Goal: Entertainment & Leisure: Consume media (video, audio)

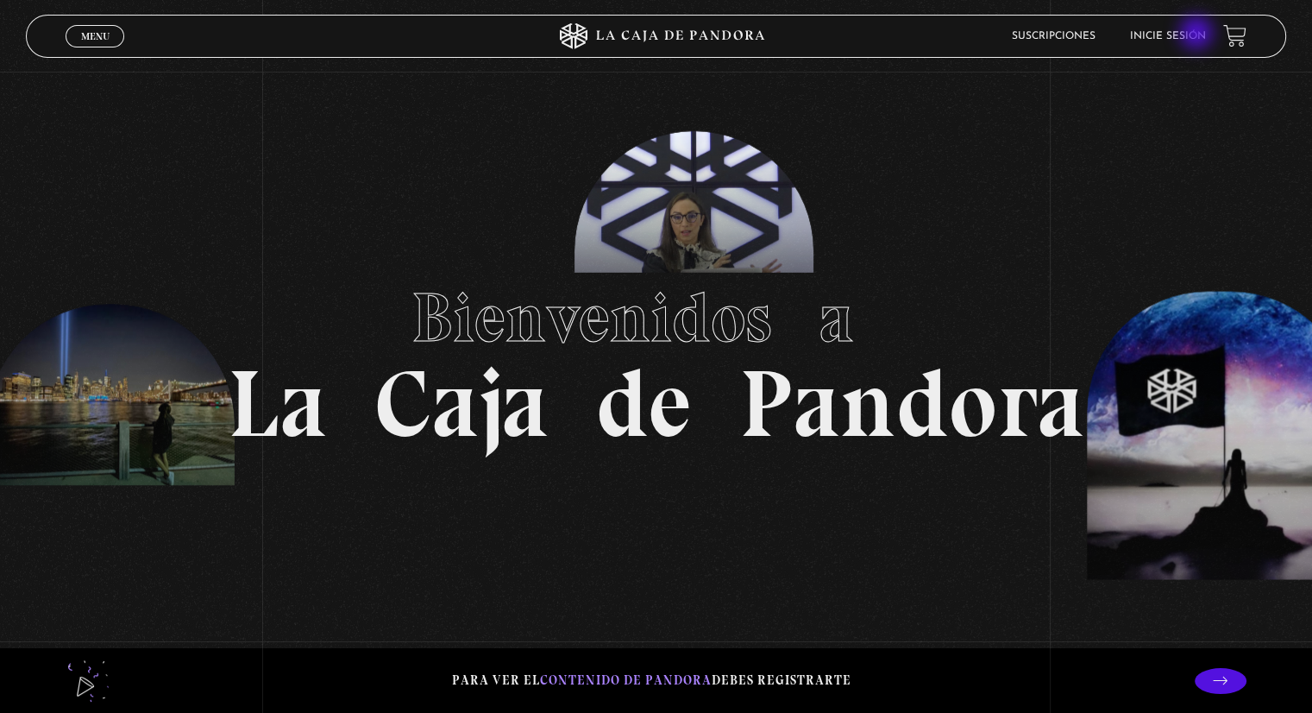
click at [1198, 35] on link "Inicie sesión" at bounding box center [1168, 36] width 76 height 10
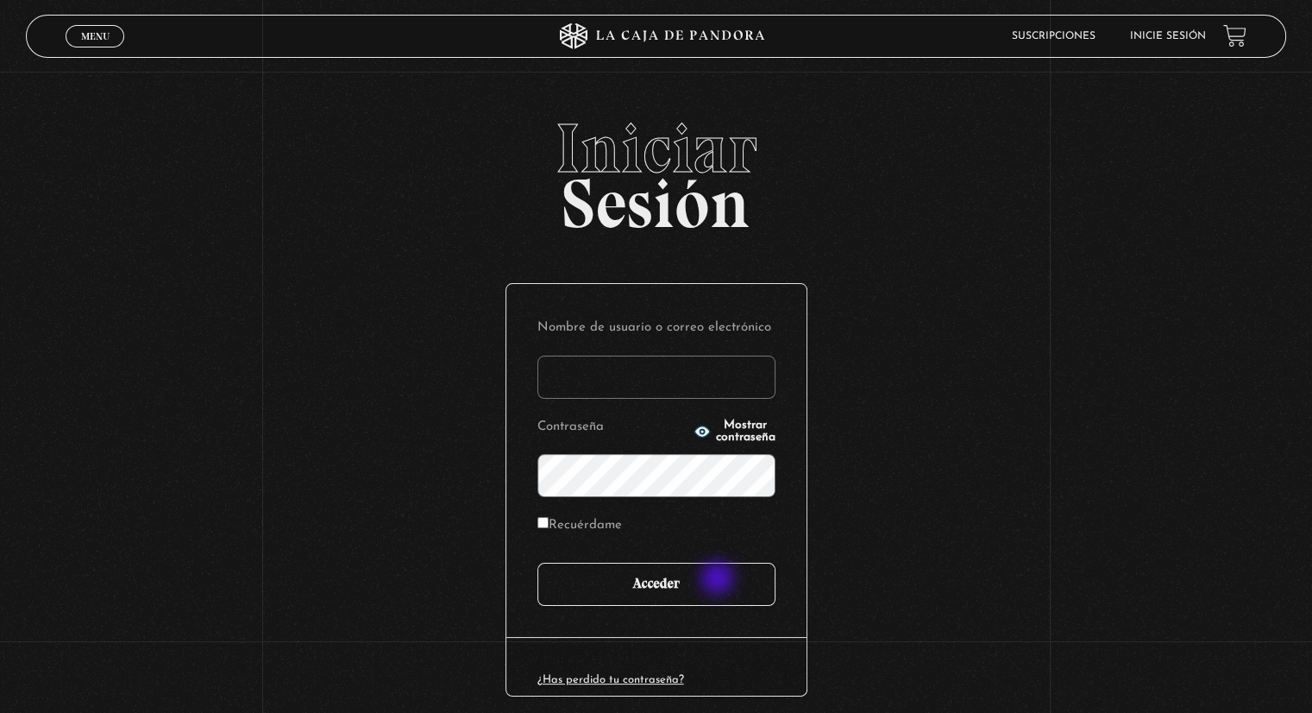
type input "[EMAIL_ADDRESS][PERSON_NAME][DOMAIN_NAME]"
click at [716, 579] on input "Acceder" at bounding box center [656, 583] width 238 height 43
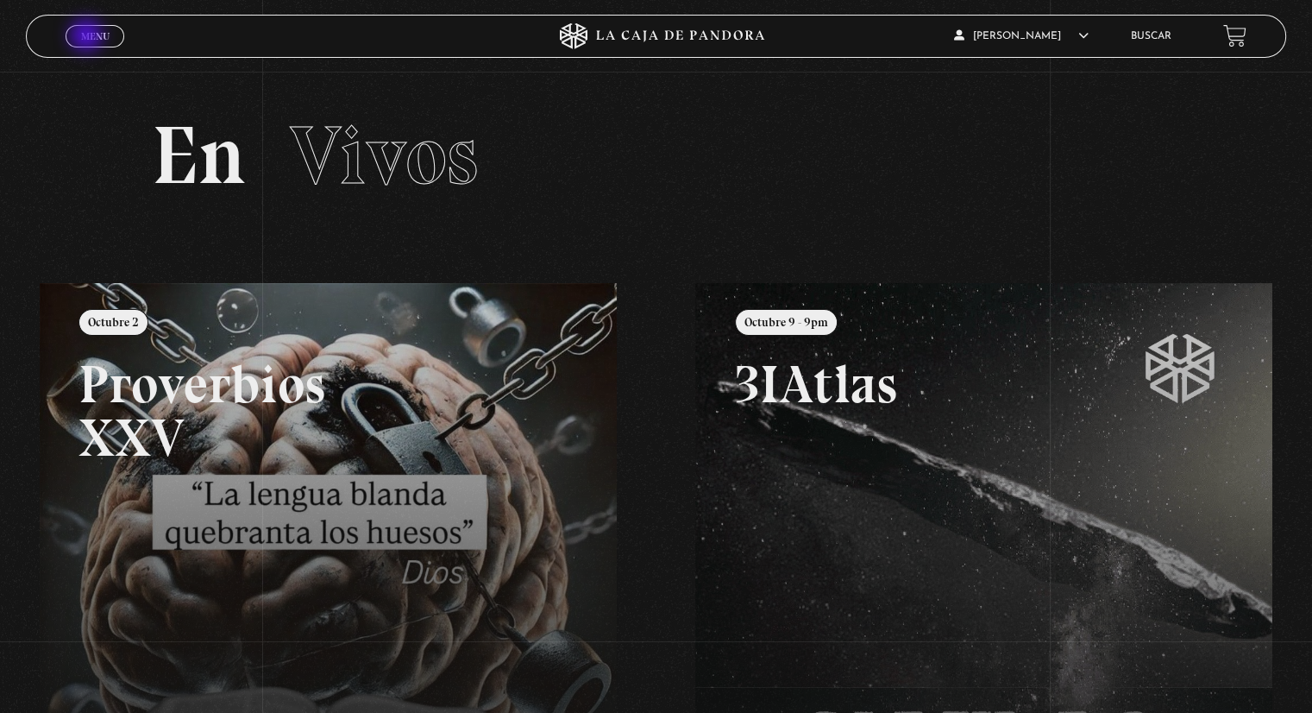
click at [86, 34] on span "Menu" at bounding box center [95, 36] width 28 height 10
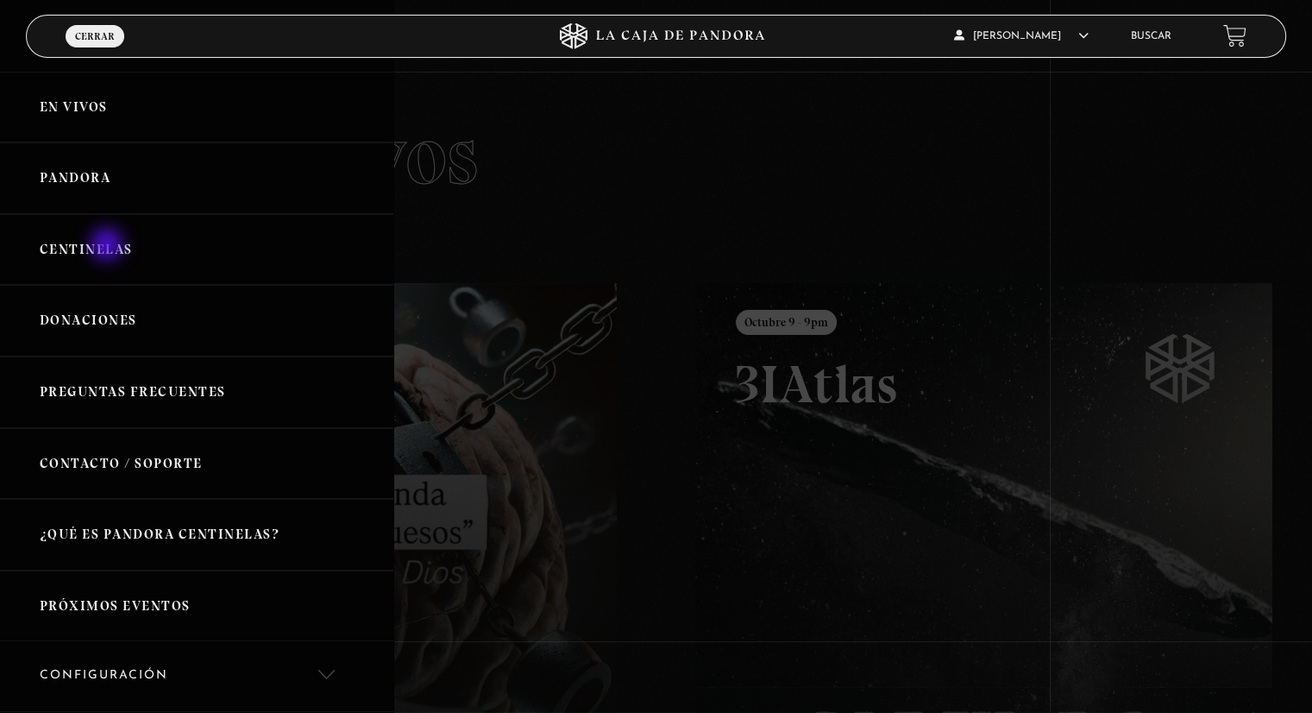
click at [109, 246] on link "Centinelas" at bounding box center [196, 250] width 393 height 72
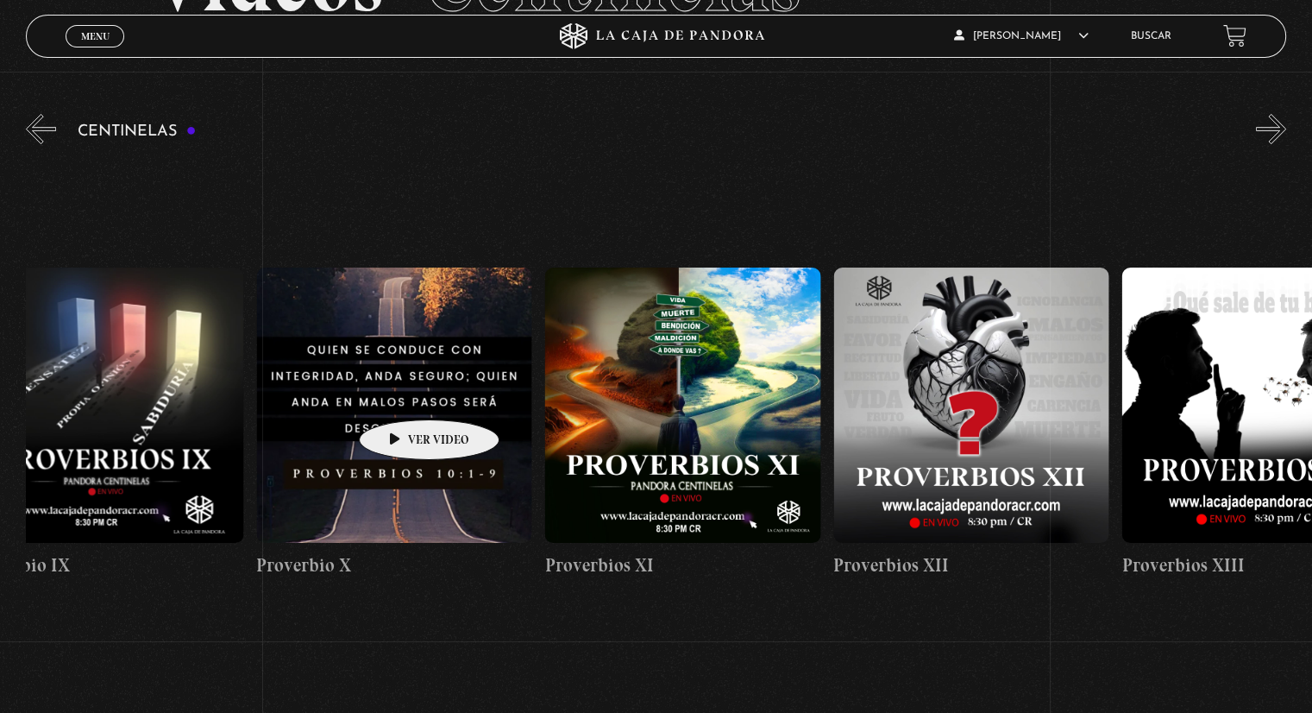
scroll to position [0, 5035]
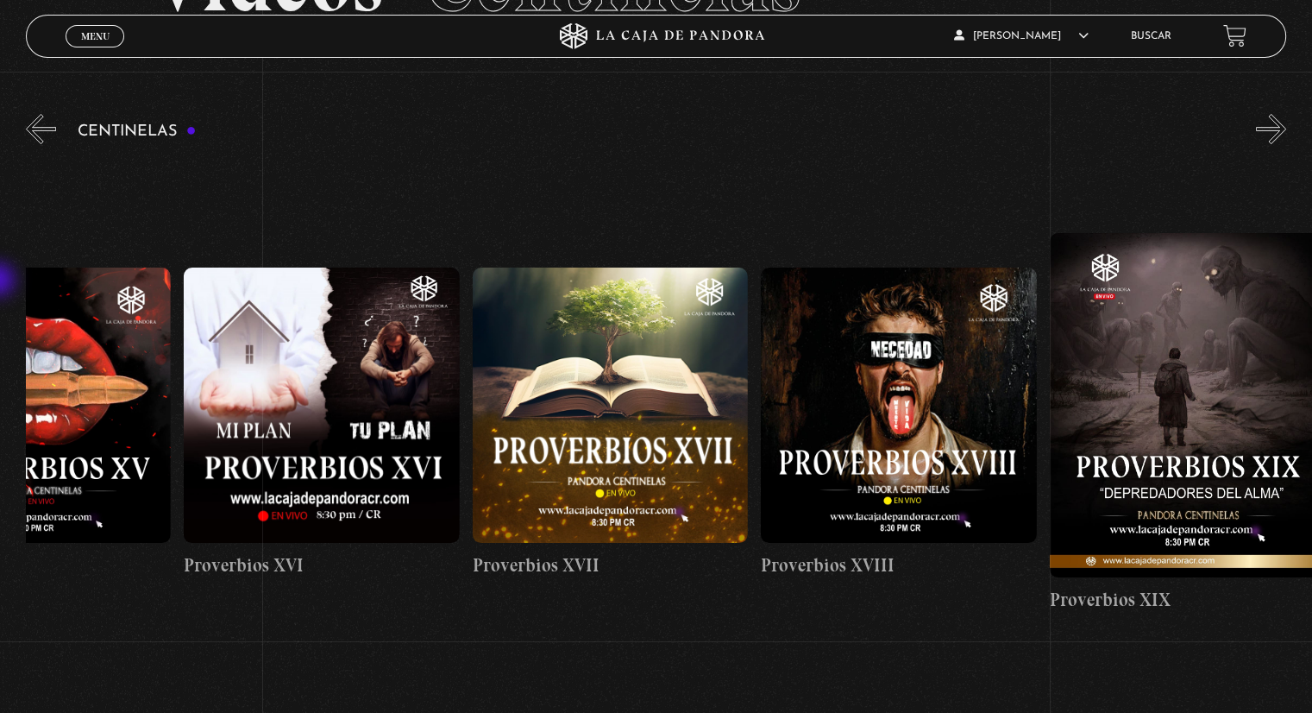
drag, startPoint x: 1048, startPoint y: 336, endPoint x: 0, endPoint y: 281, distance: 1049.5
click at [0, 281] on section "Centinelas" at bounding box center [656, 442] width 1312 height 665
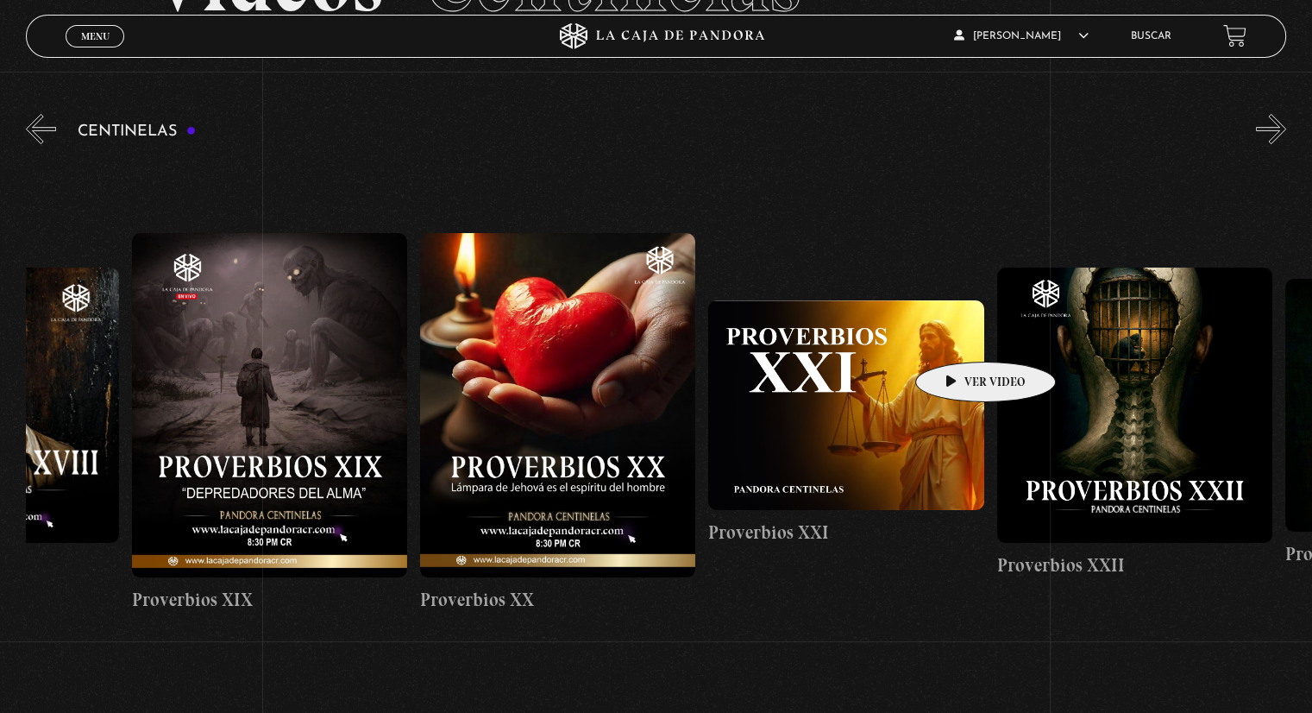
scroll to position [0, 5949]
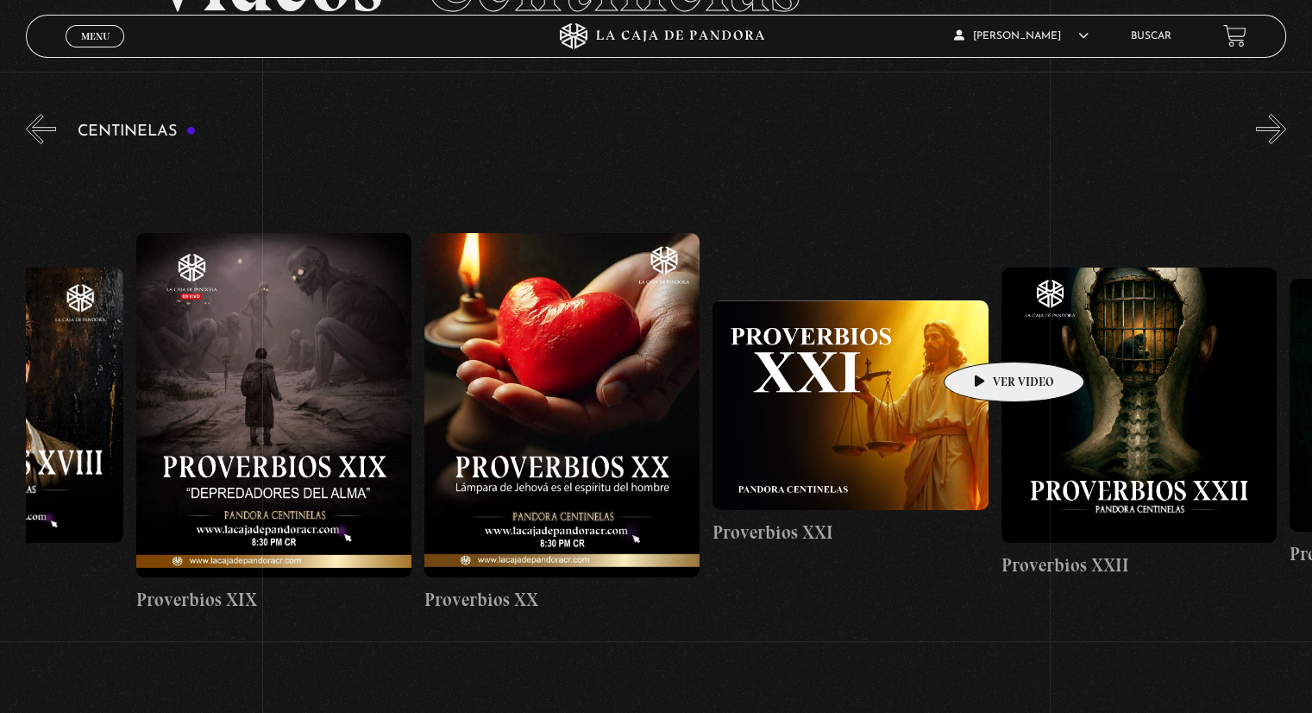
drag, startPoint x: 1169, startPoint y: 334, endPoint x: 987, endPoint y: 336, distance: 182.0
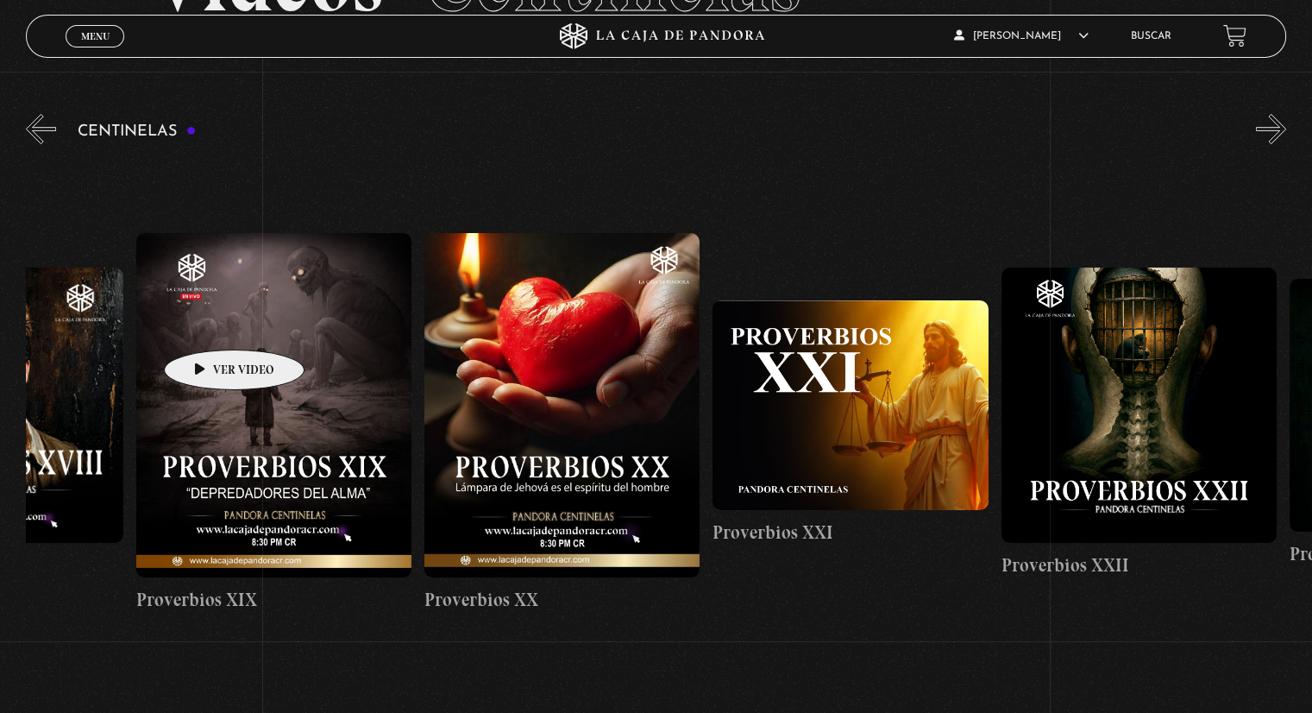
click at [207, 323] on figure at bounding box center [273, 405] width 275 height 344
click at [211, 586] on h4 "Proverbios XIX" at bounding box center [273, 600] width 275 height 28
click at [204, 586] on h4 "Proverbios XIX" at bounding box center [273, 600] width 275 height 28
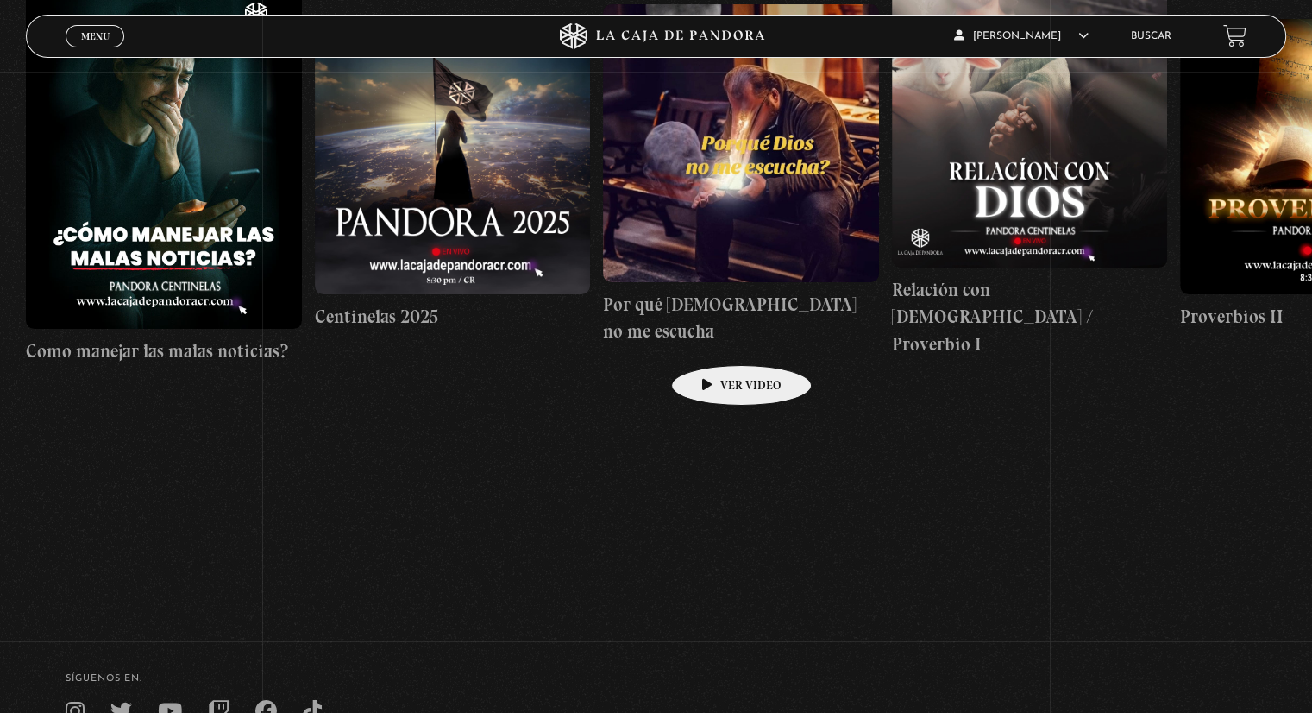
scroll to position [431, 0]
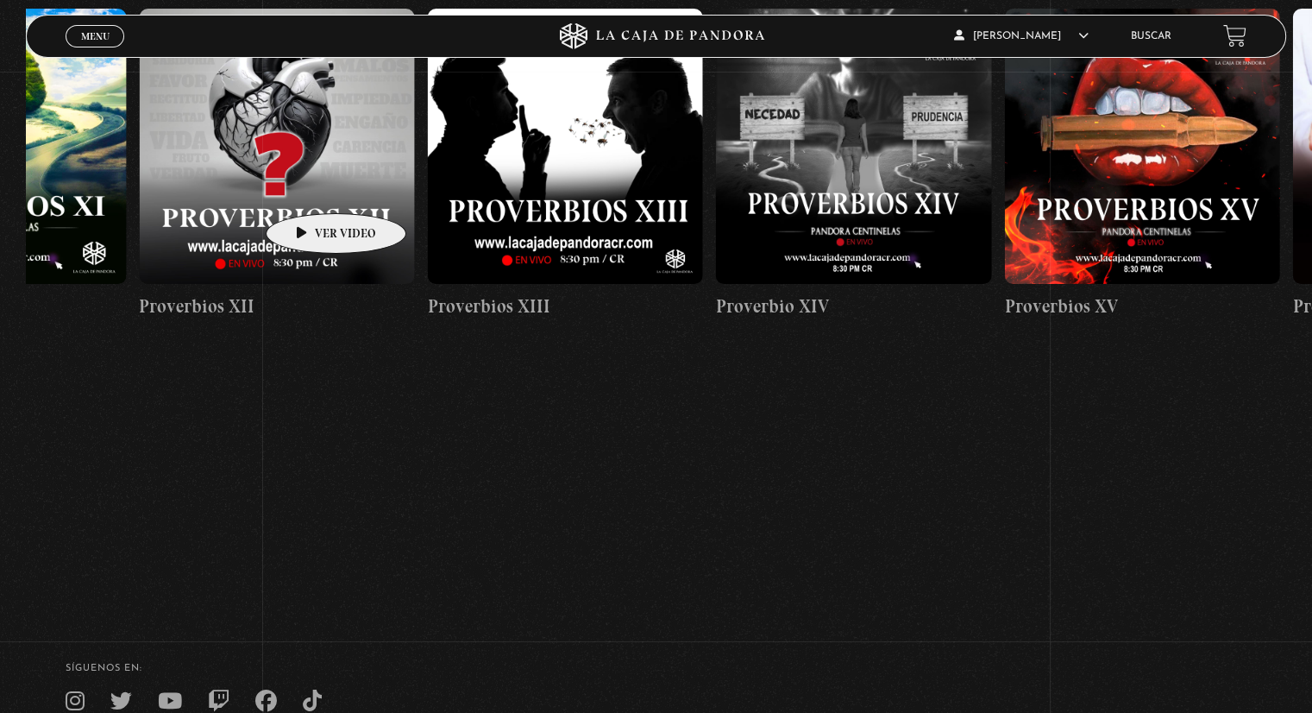
drag, startPoint x: 1094, startPoint y: 148, endPoint x: 309, endPoint y: 187, distance: 785.9
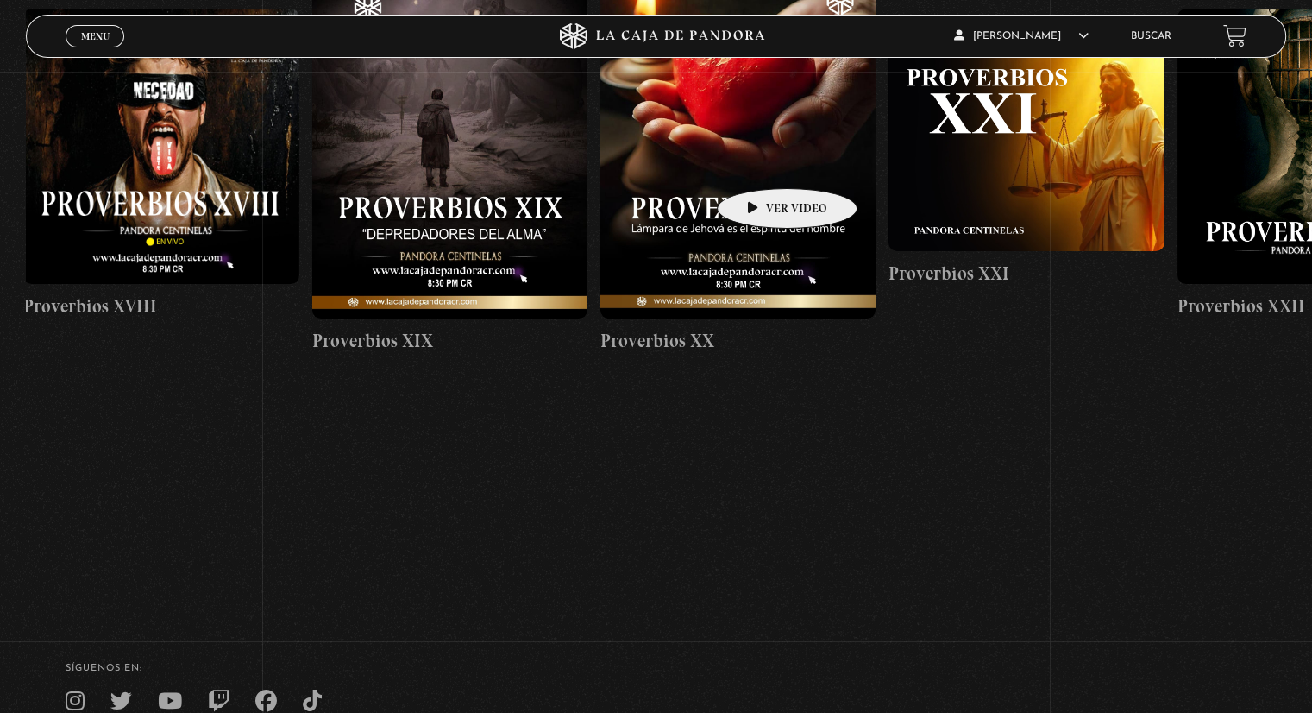
scroll to position [0, 5777]
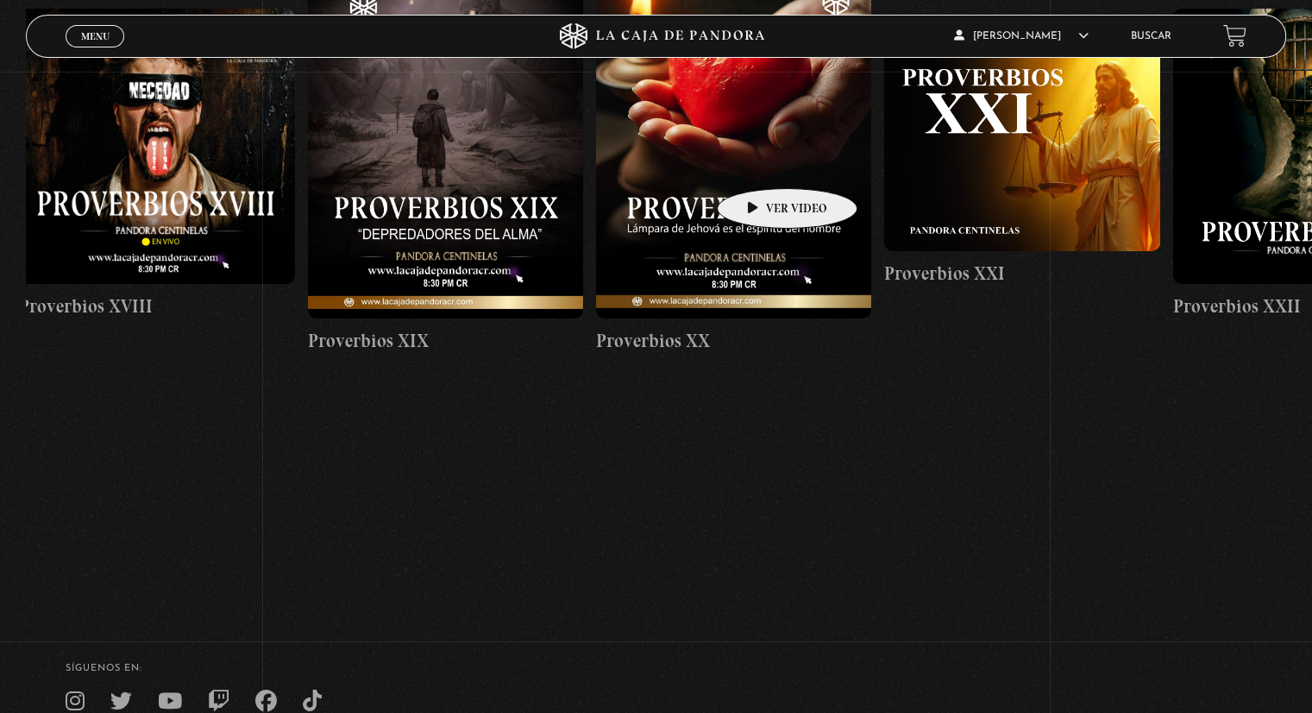
drag, startPoint x: 1111, startPoint y: 125, endPoint x: 760, endPoint y: 162, distance: 353.0
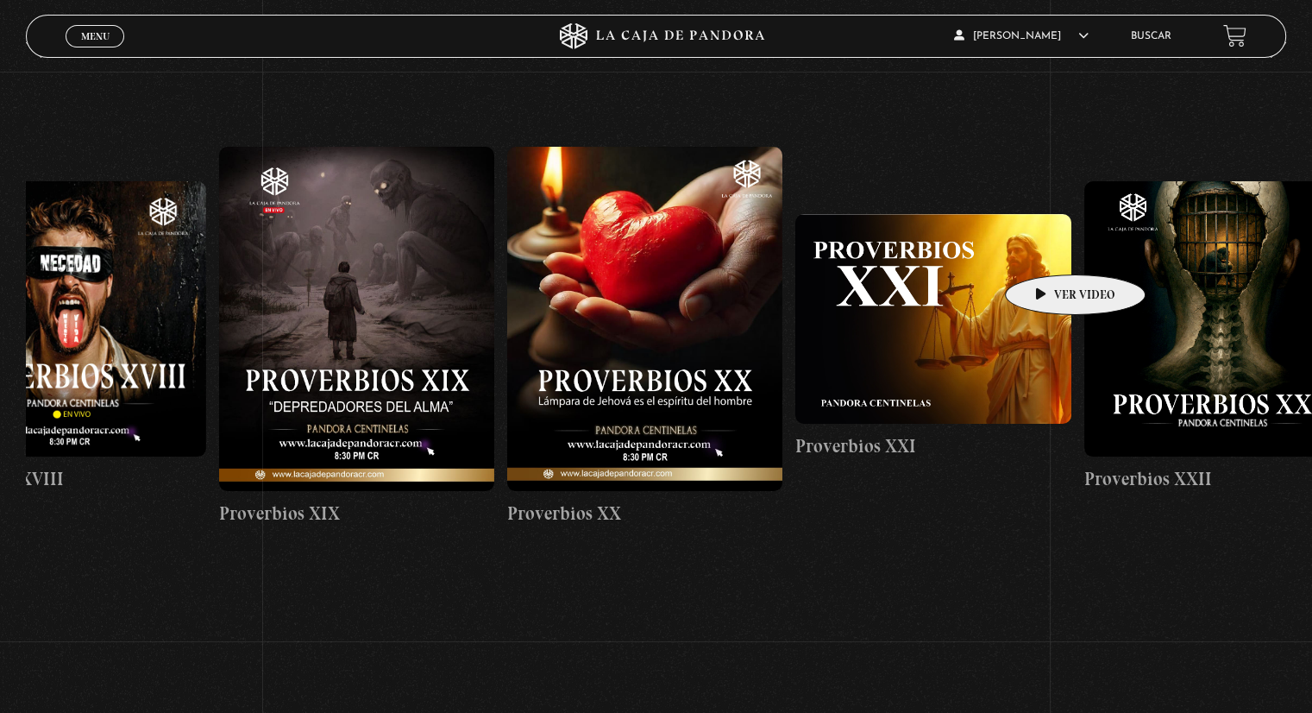
scroll to position [0, 5832]
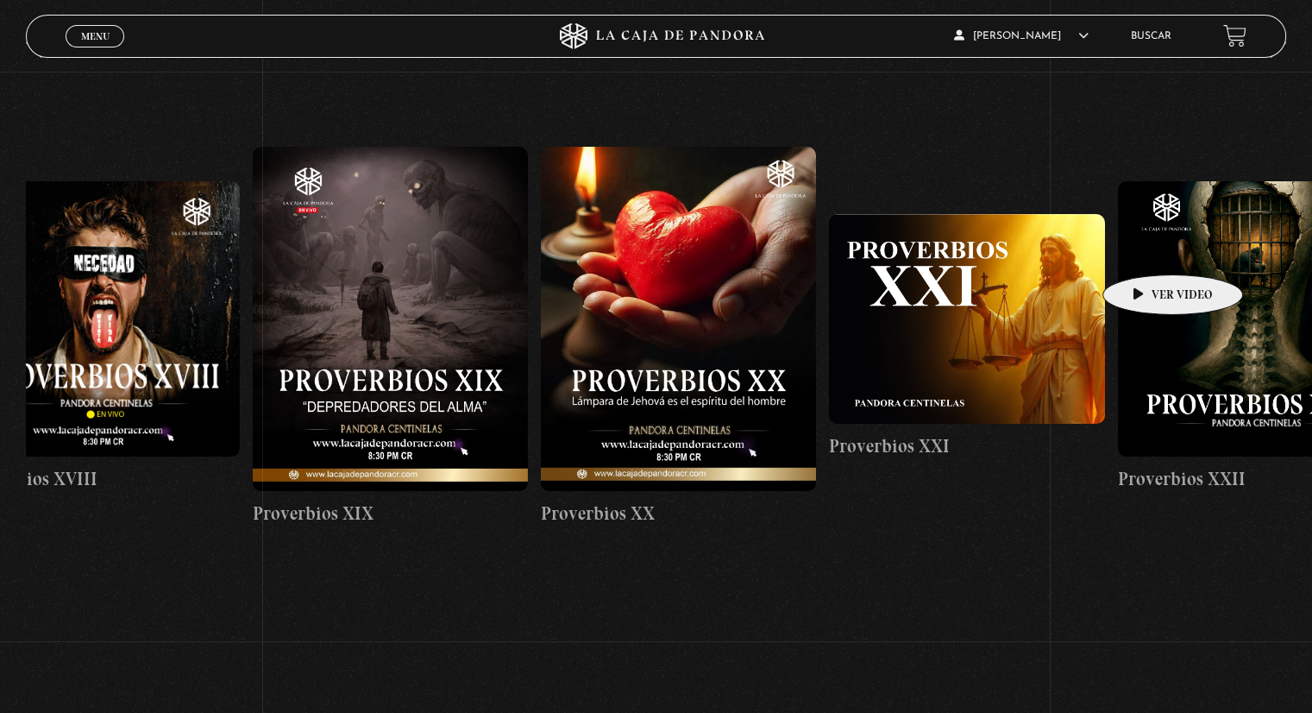
drag, startPoint x: 1156, startPoint y: 246, endPoint x: 1146, endPoint y: 248, distance: 10.7
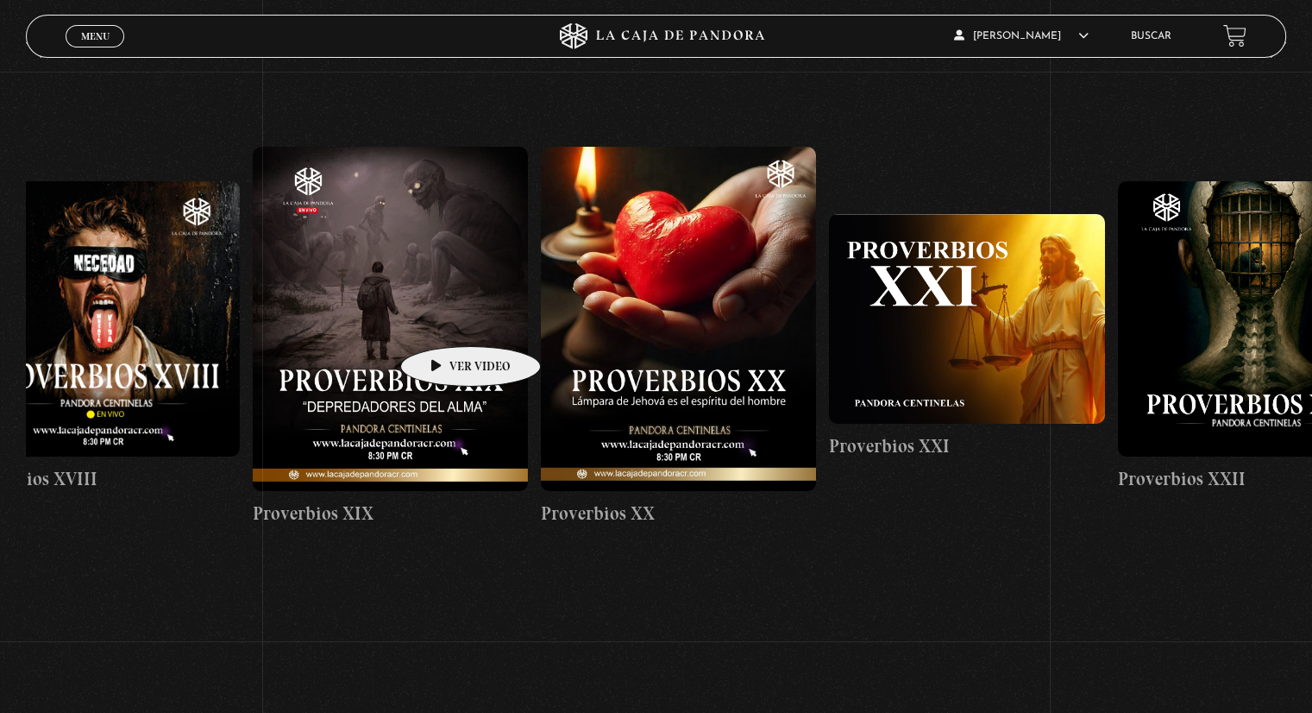
click at [443, 320] on figure at bounding box center [390, 319] width 275 height 344
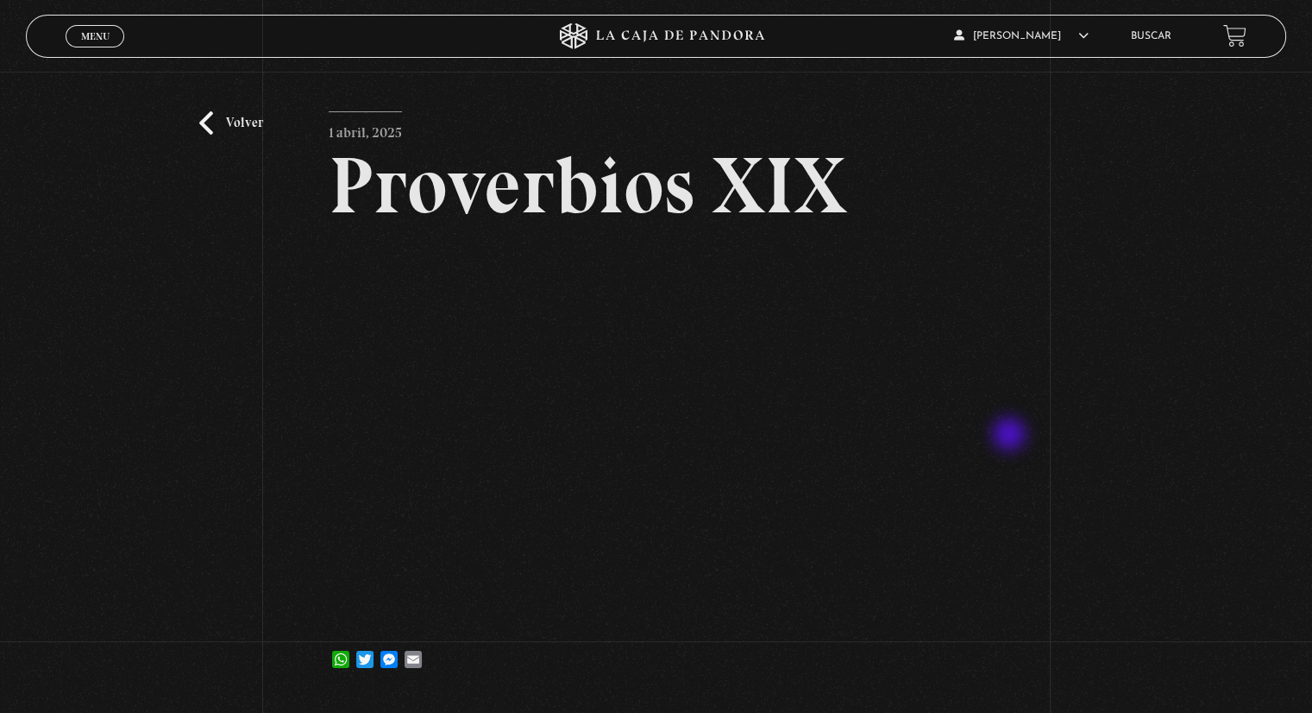
scroll to position [86, 0]
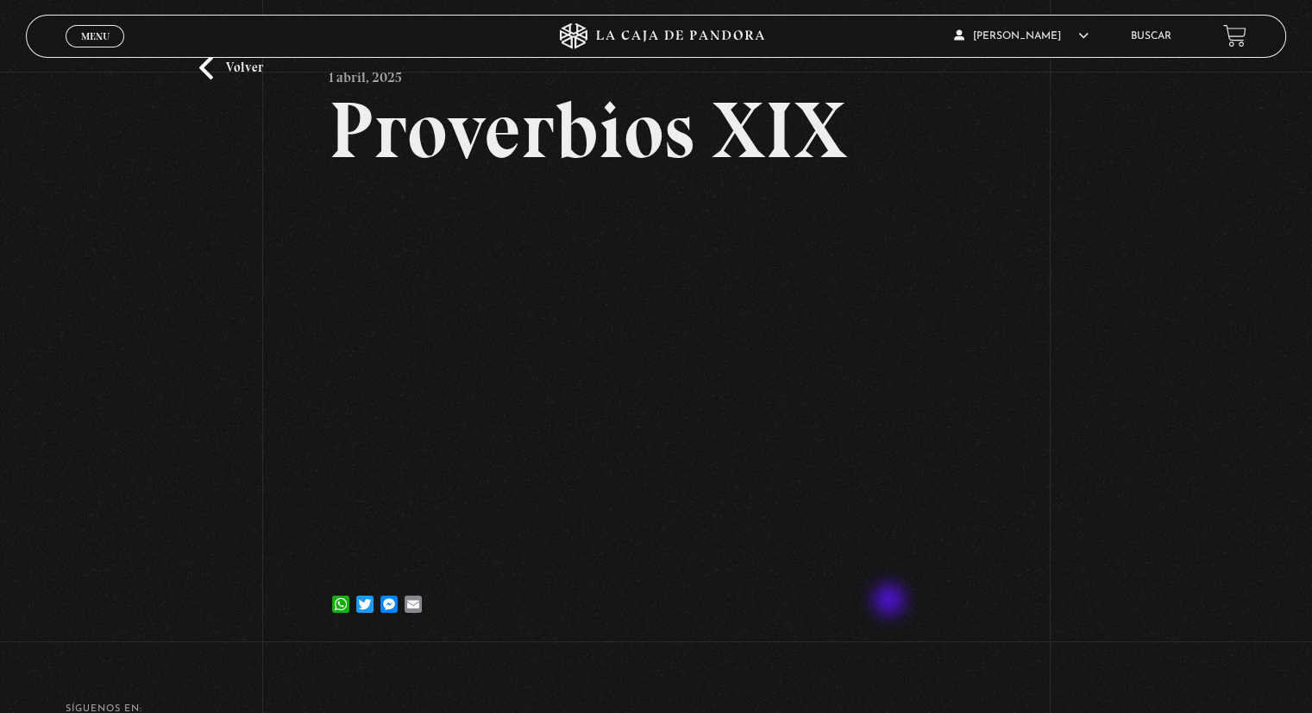
click at [891, 601] on div "WhatsApp Twitter Messenger Email" at bounding box center [656, 595] width 655 height 35
